Goal: Transaction & Acquisition: Download file/media

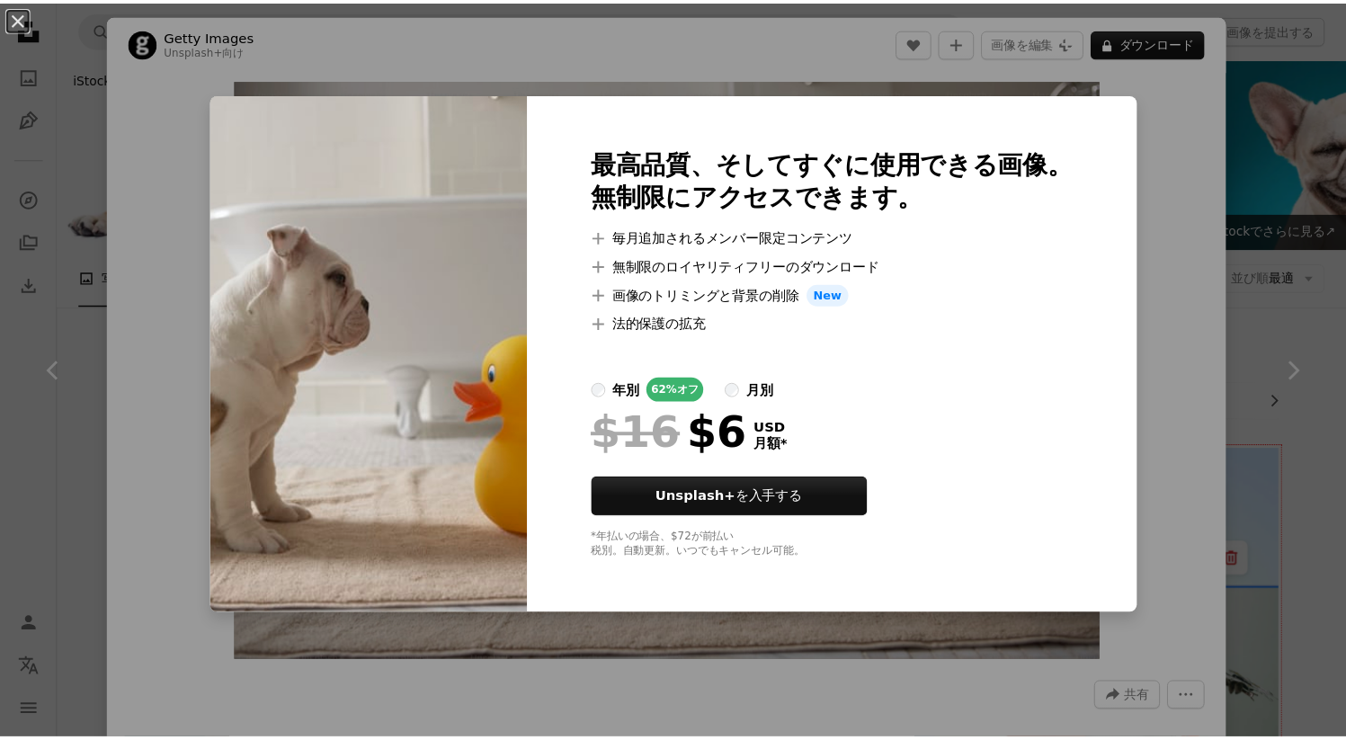
scroll to position [7389, 0]
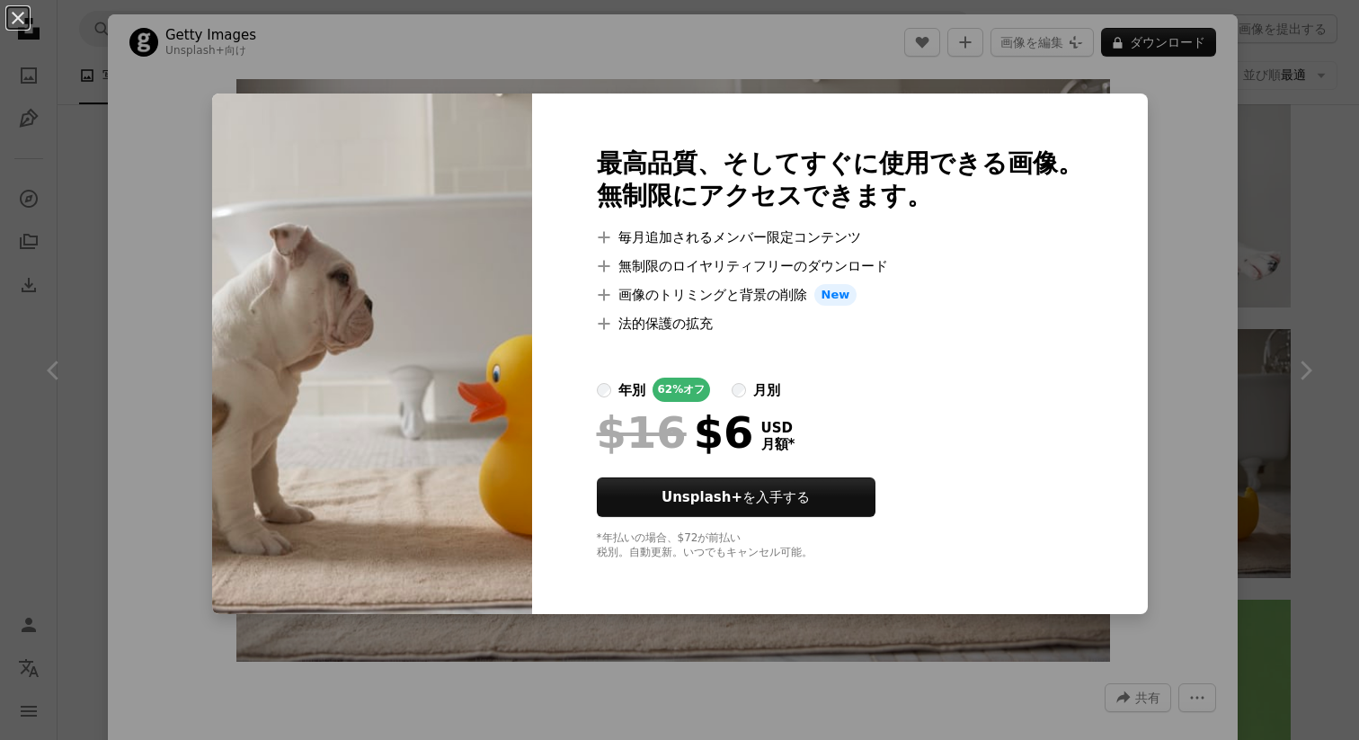
click at [1269, 96] on div "An X shape 最高品質、そしてすぐに使用できる画像。 無制限にアクセスできます。 A plus sign 毎月追加されるメンバー限定コンテンツ A p…" at bounding box center [679, 370] width 1359 height 740
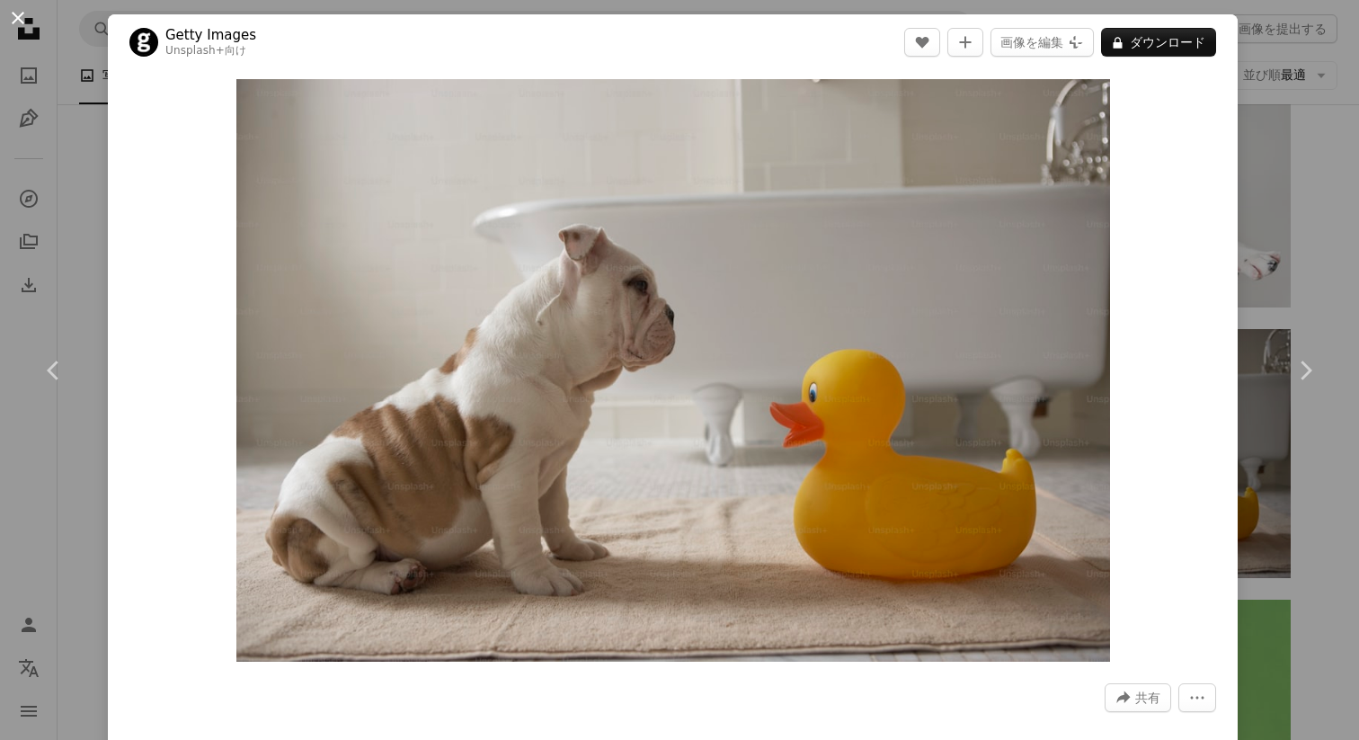
click at [22, 19] on button "An X shape" at bounding box center [18, 18] width 22 height 22
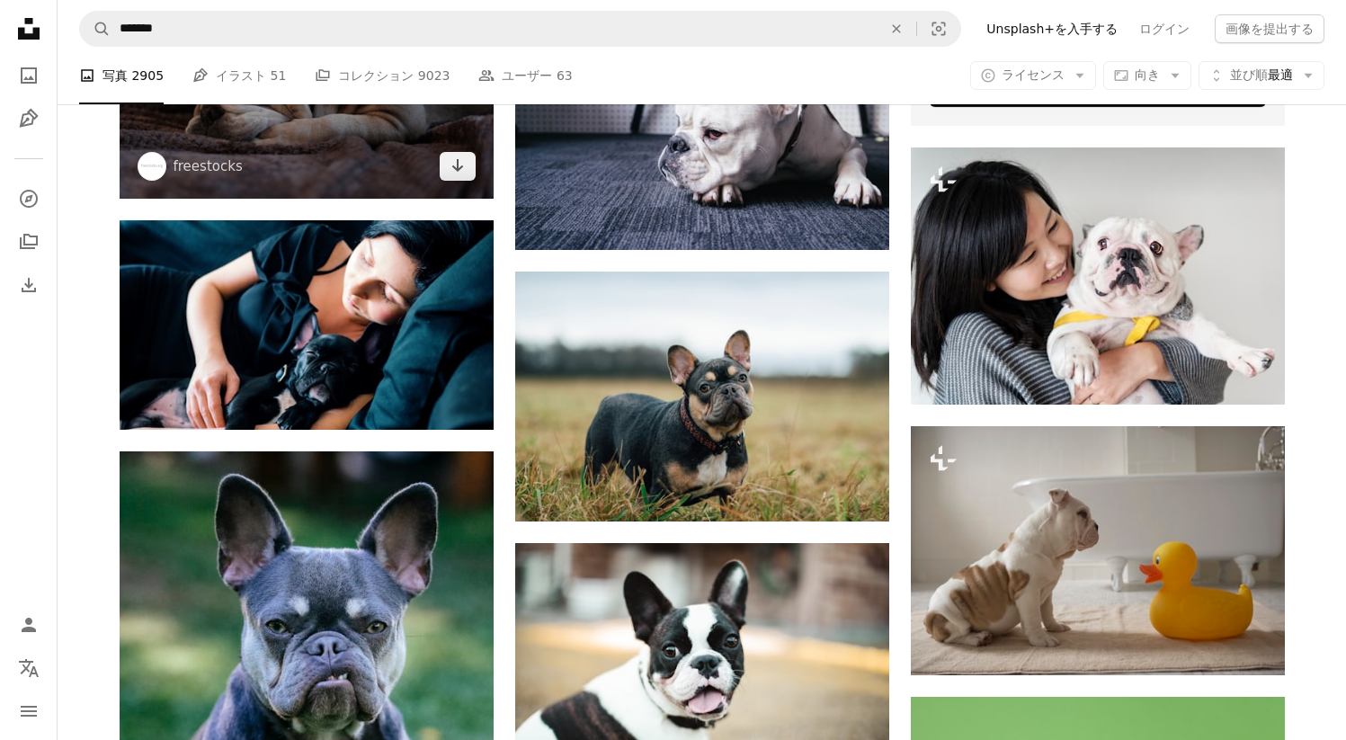
scroll to position [7277, 0]
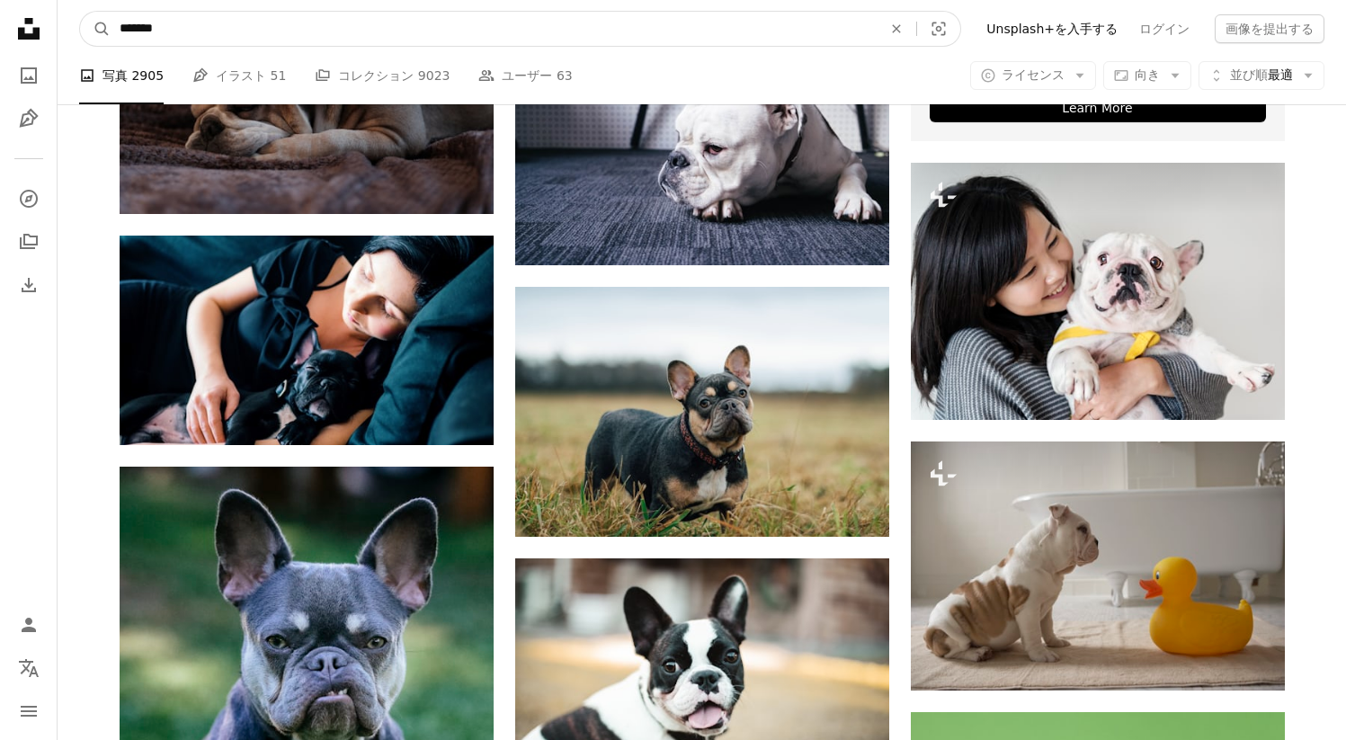
drag, startPoint x: 221, startPoint y: 33, endPoint x: 18, endPoint y: 33, distance: 203.2
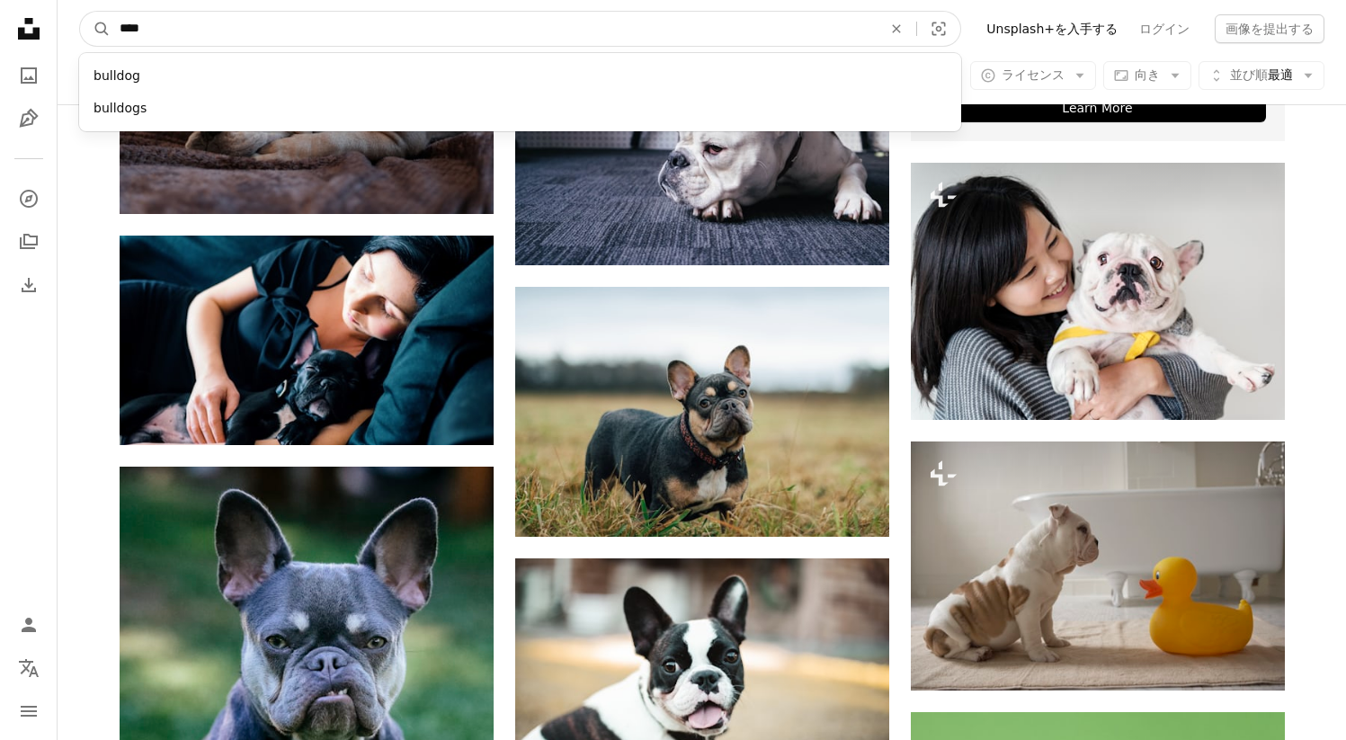
type input "****"
click at [80, 12] on button "A magnifying glass" at bounding box center [95, 29] width 31 height 34
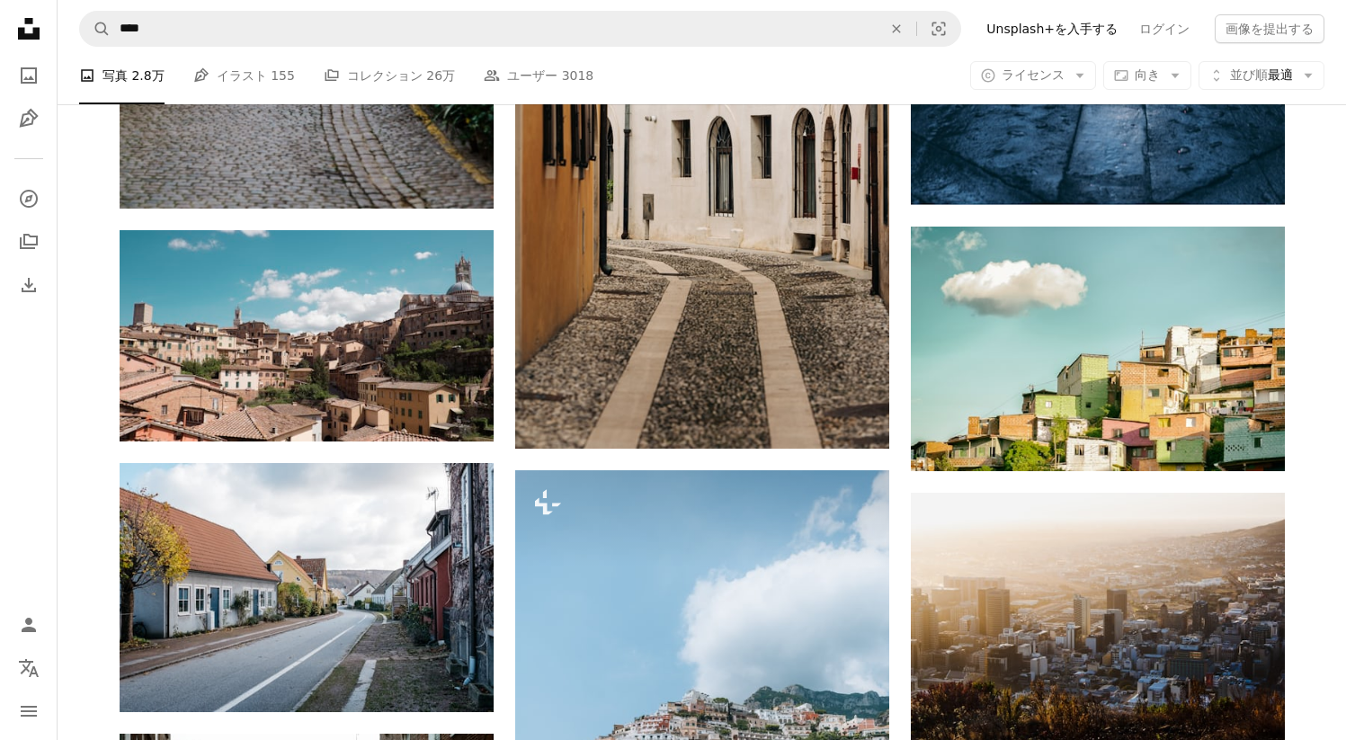
scroll to position [1706, 0]
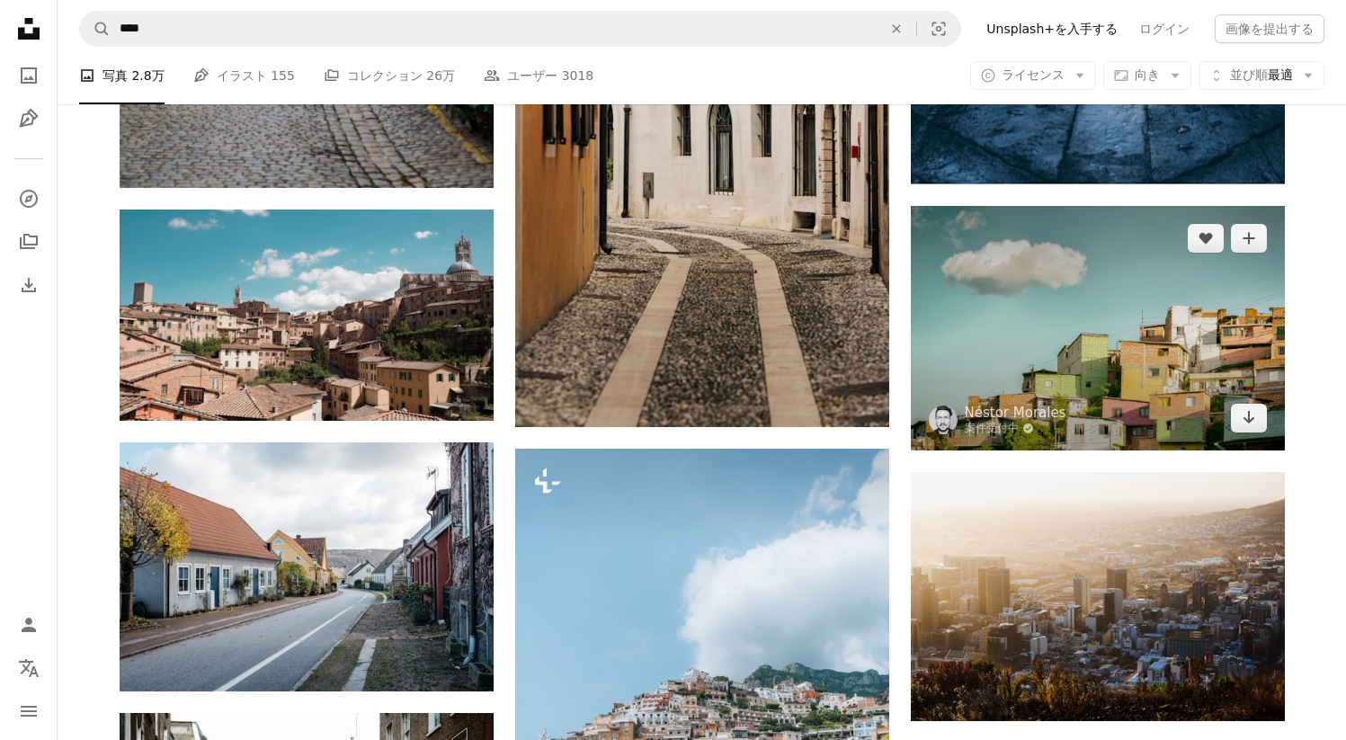
click at [1094, 293] on img at bounding box center [1098, 328] width 374 height 245
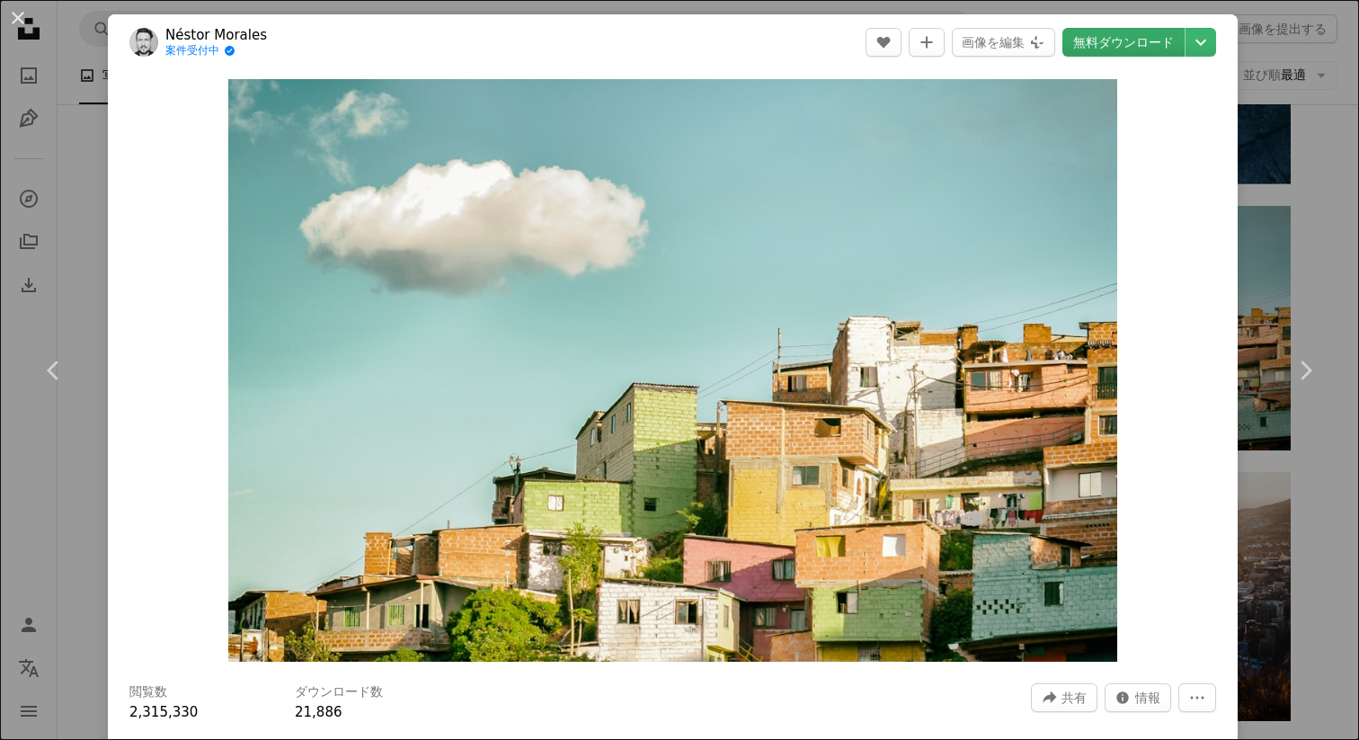
click at [1107, 37] on link "無料ダウンロード" at bounding box center [1124, 42] width 122 height 29
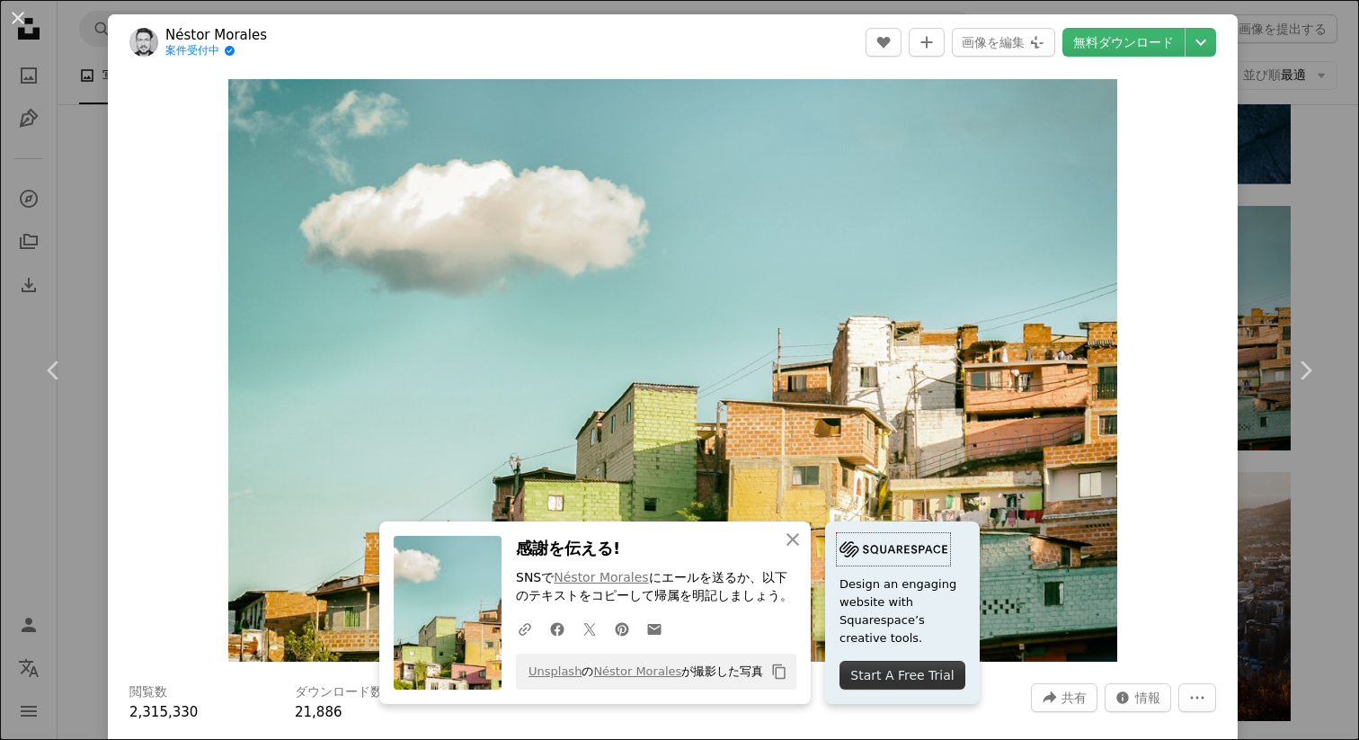
click at [1308, 104] on div "An X shape Chevron left Chevron right Néstor Morales 案件受付中 A checkmark inside o…" at bounding box center [679, 370] width 1359 height 740
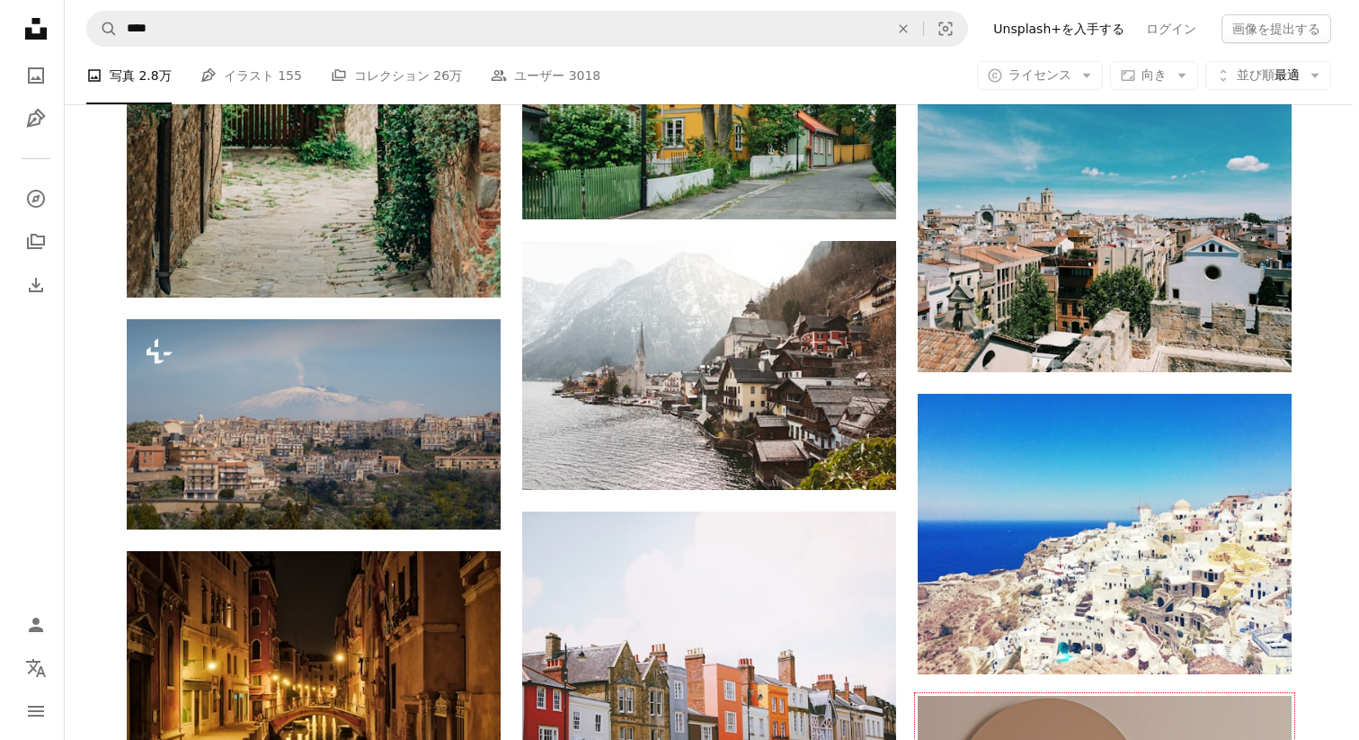
scroll to position [5849, 0]
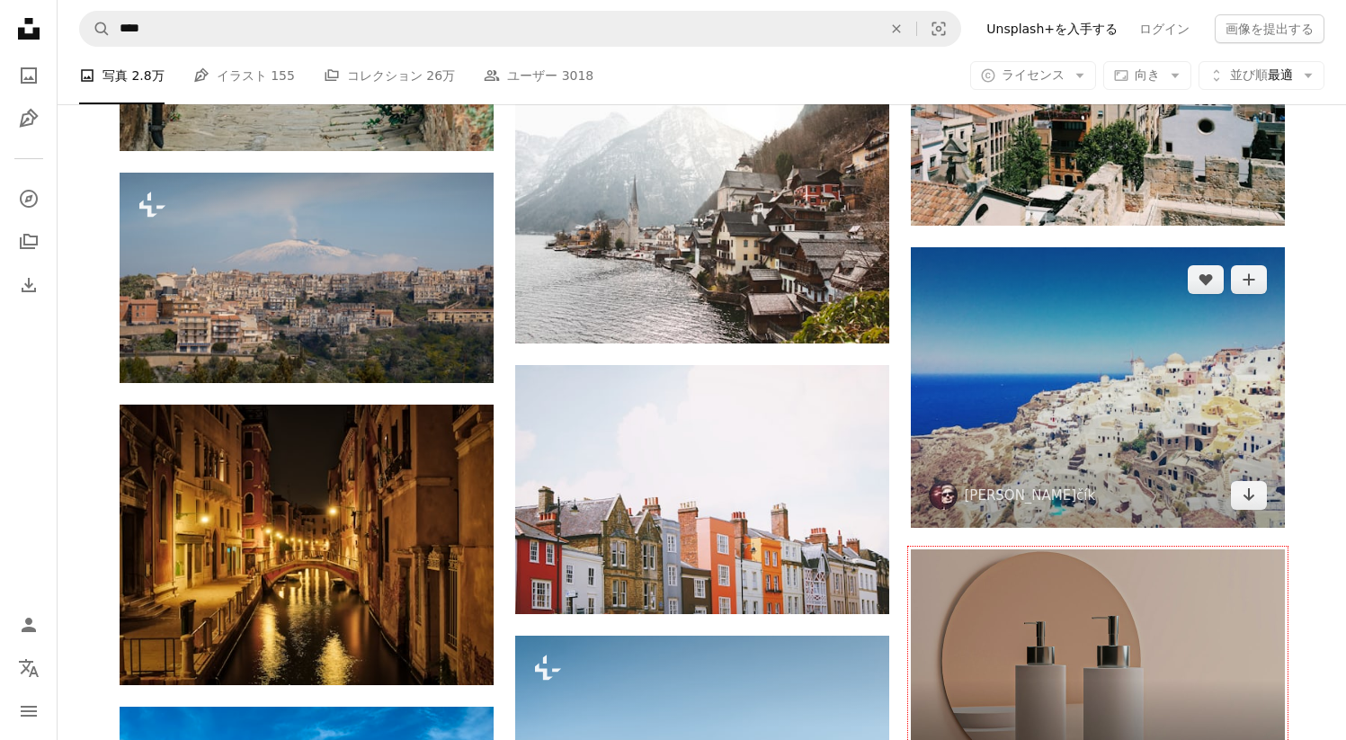
click at [1070, 310] on img at bounding box center [1098, 387] width 374 height 280
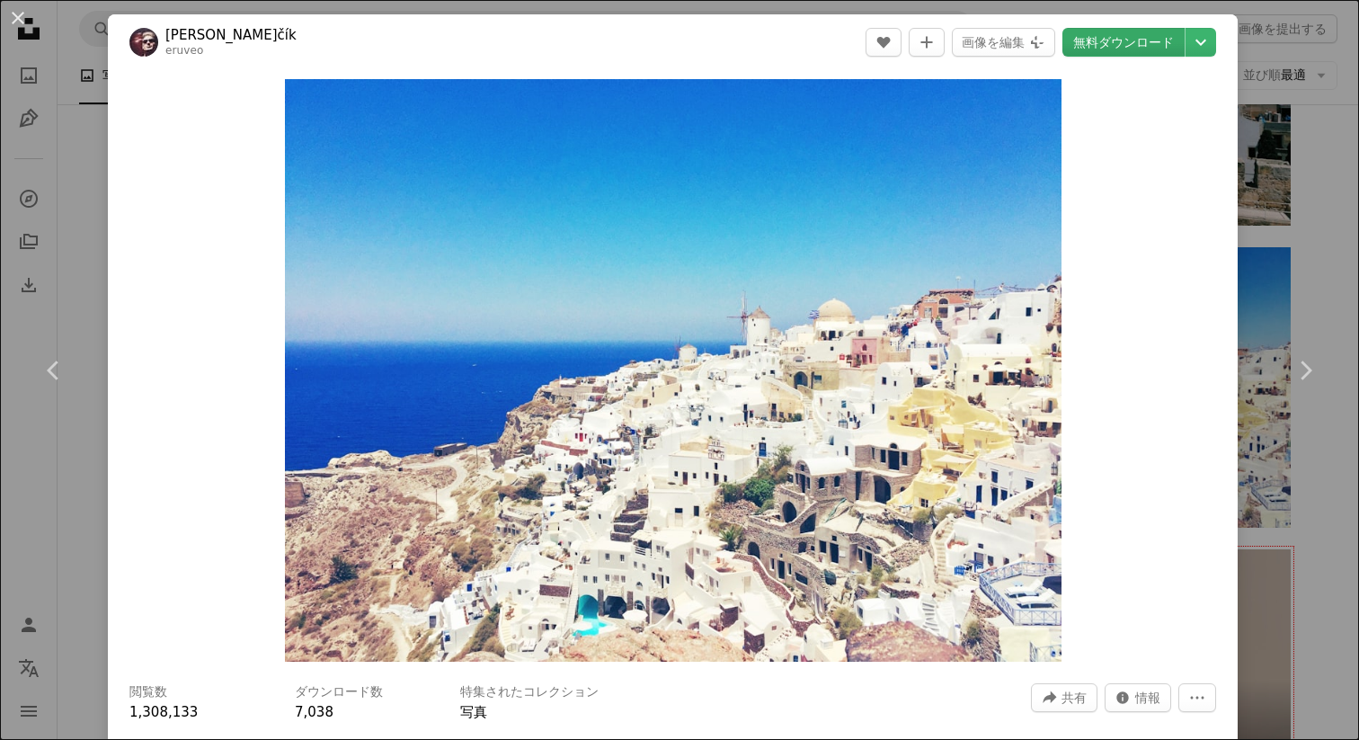
click at [1116, 47] on link "無料ダウンロード" at bounding box center [1124, 42] width 122 height 29
